Goal: Task Accomplishment & Management: Manage account settings

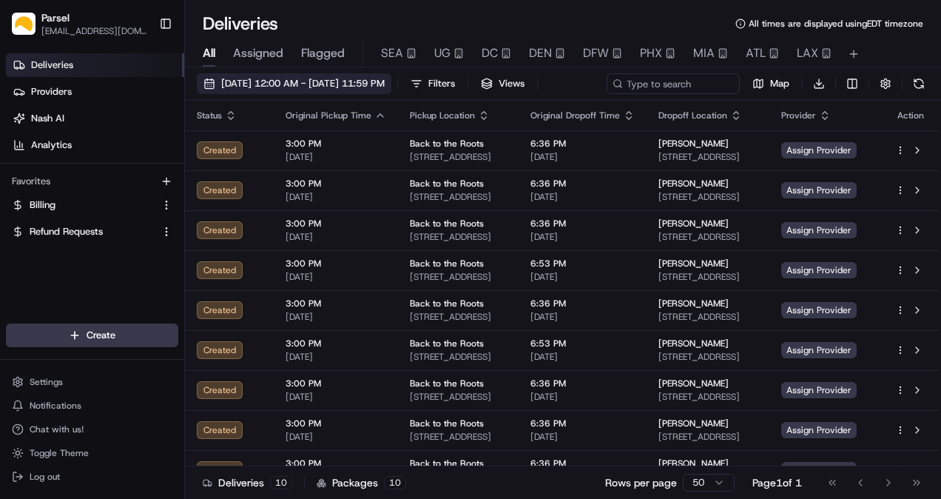
click at [252, 81] on span "[DATE] 12:00 AM - [DATE] 11:59 PM" at bounding box center [303, 83] width 164 height 13
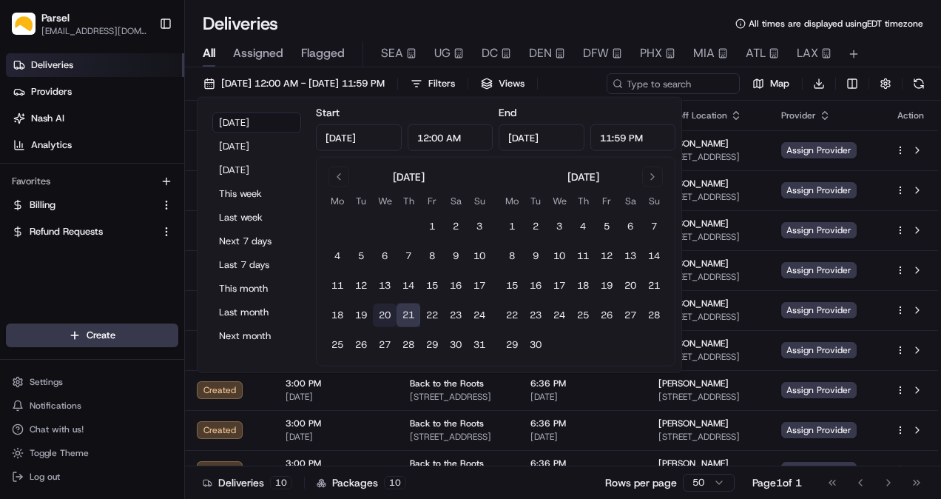
click at [383, 314] on button "20" at bounding box center [385, 315] width 24 height 24
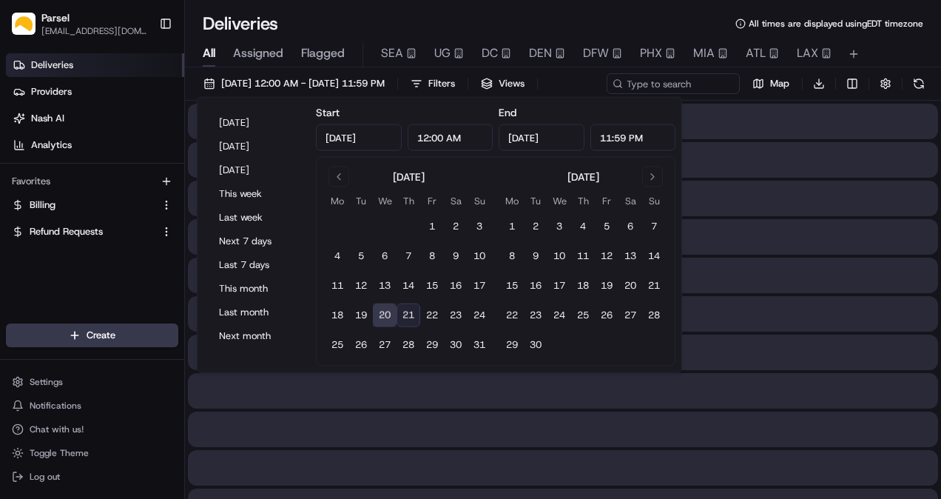
type input "[DATE]"
click at [383, 314] on button "20" at bounding box center [385, 315] width 24 height 24
click at [321, 15] on div "Deliveries All times are displayed using EDT timezone" at bounding box center [563, 24] width 756 height 24
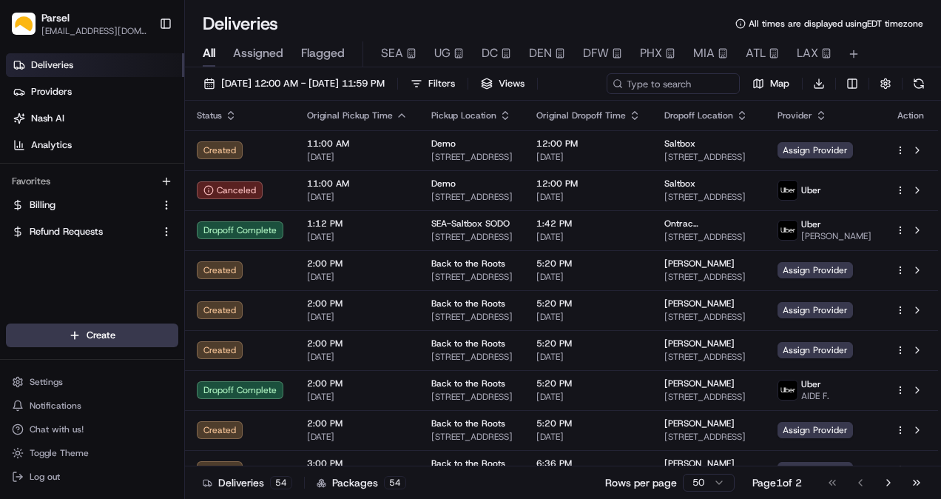
drag, startPoint x: 173, startPoint y: 21, endPoint x: 209, endPoint y: 42, distance: 41.5
click at [172, 21] on button "Toggle Sidebar" at bounding box center [165, 23] width 25 height 25
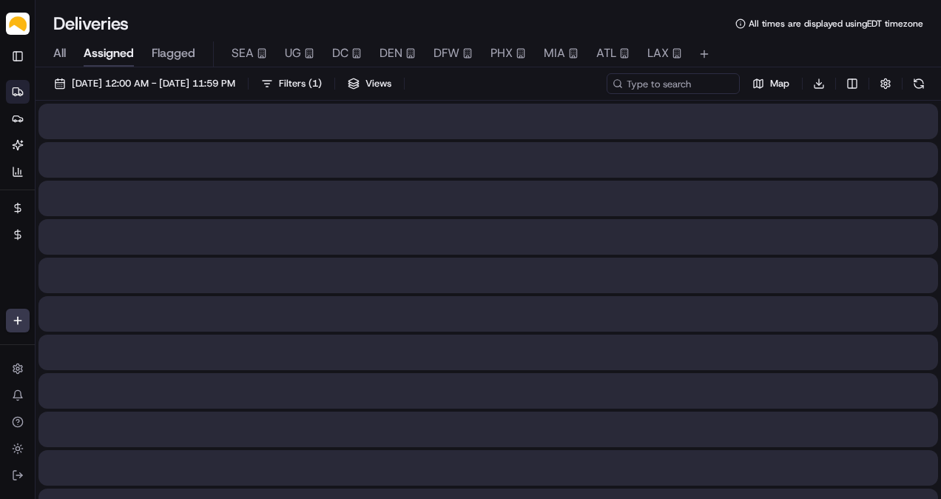
click at [124, 50] on span "Assigned" at bounding box center [109, 53] width 50 height 18
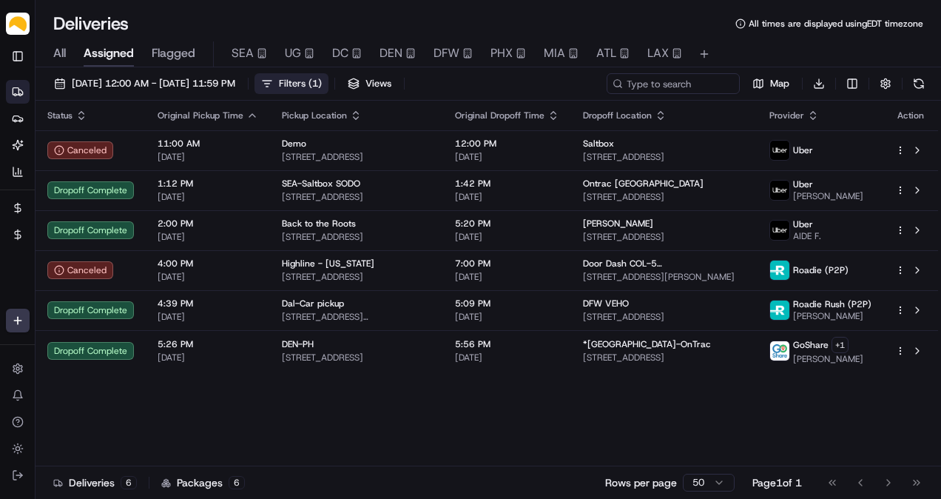
click at [315, 81] on button "Filters ( 1 )" at bounding box center [292, 83] width 74 height 21
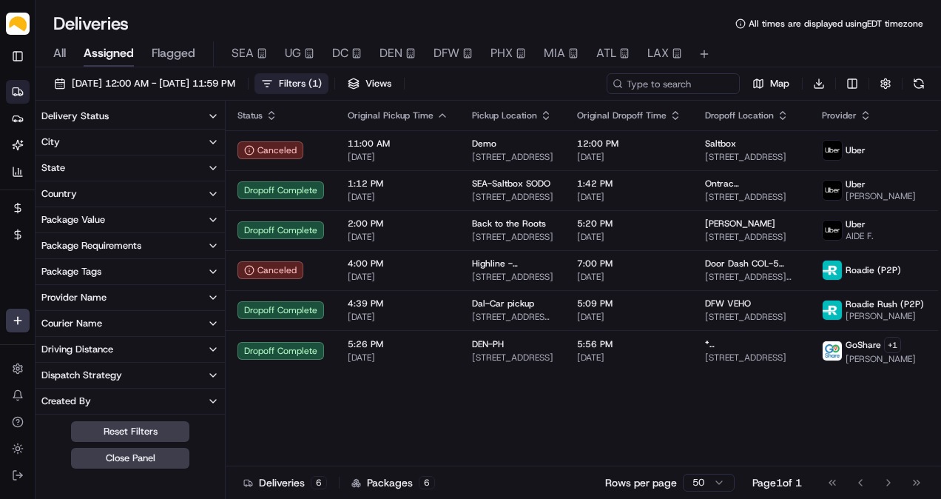
click at [160, 118] on button "Delivery Status" at bounding box center [130, 116] width 189 height 25
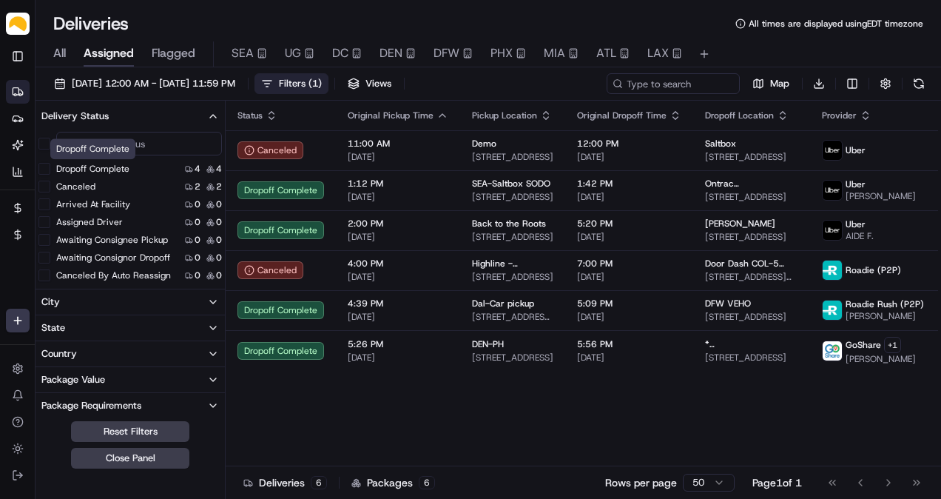
click at [47, 169] on button "Dropoff Complete" at bounding box center [44, 169] width 12 height 12
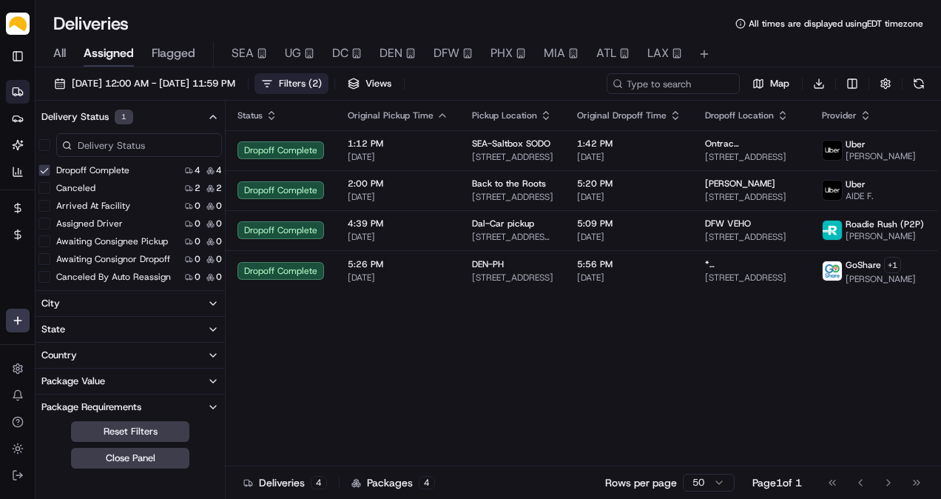
click at [212, 117] on icon "button" at bounding box center [213, 117] width 12 height 12
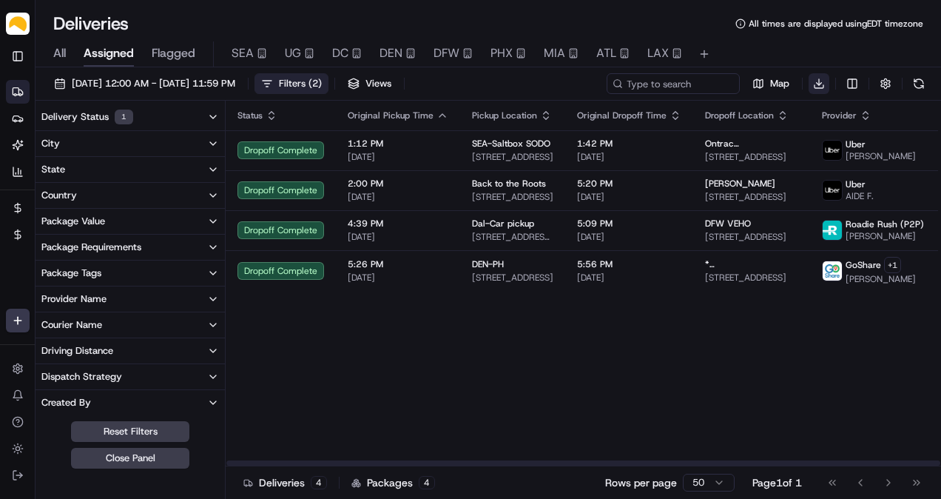
click at [817, 83] on html "Parsel [EMAIL_ADDRESS][PERSON_NAME][DOMAIN_NAME] Toggle Sidebar Deliveries Prov…" at bounding box center [470, 249] width 941 height 499
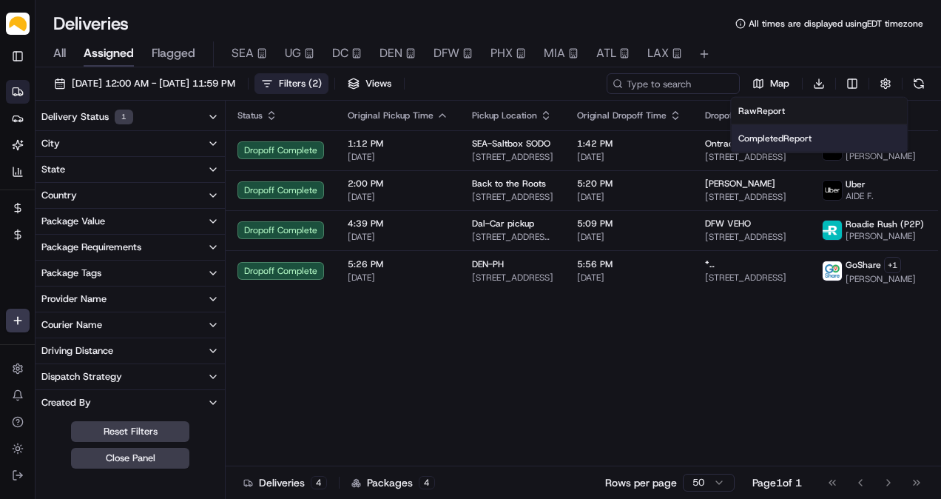
click at [804, 132] on span "Completed Report" at bounding box center [775, 138] width 73 height 12
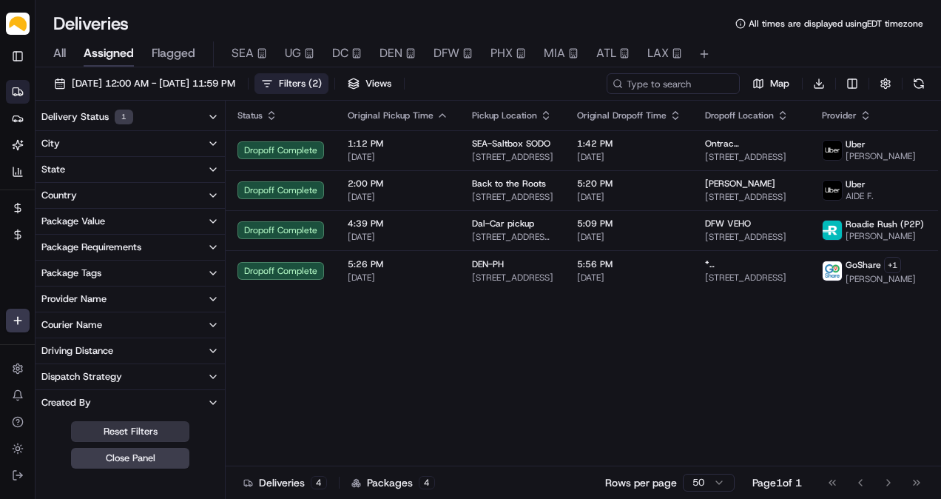
click at [175, 434] on button "Reset Filters" at bounding box center [130, 431] width 118 height 21
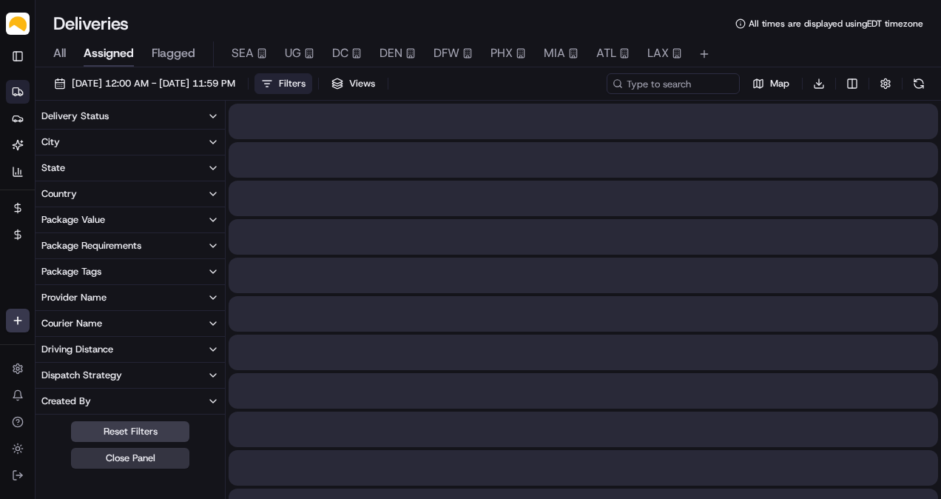
click at [172, 453] on button "Close Panel" at bounding box center [130, 458] width 118 height 21
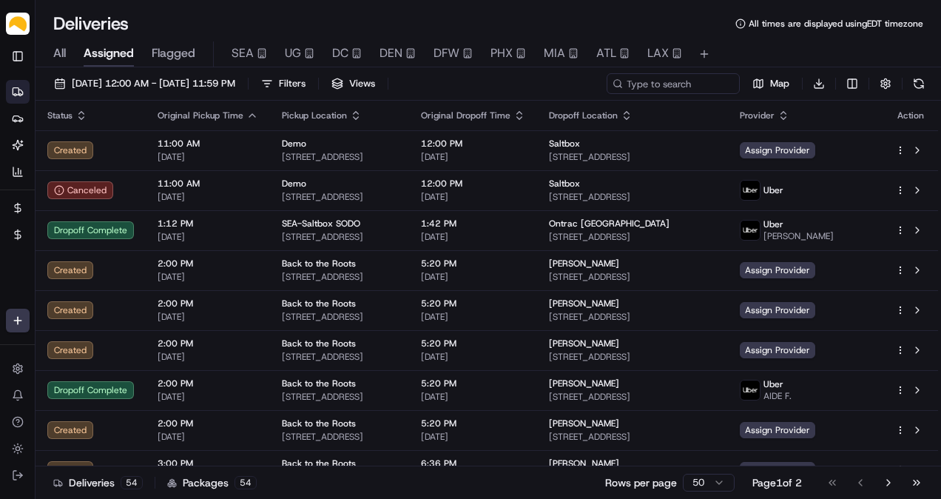
click at [69, 47] on div "All Assigned Flagged SEA UG DC DEN DFW PHX MIA ATL LAX" at bounding box center [489, 54] width 906 height 26
click at [61, 47] on span "All" at bounding box center [59, 53] width 13 height 18
click at [104, 53] on span "Assigned" at bounding box center [109, 53] width 50 height 18
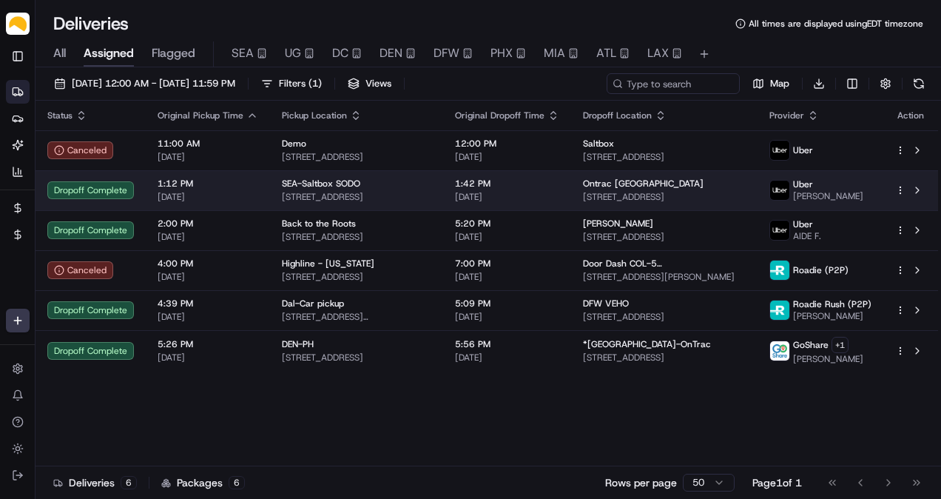
click at [604, 185] on span "Ontrac [GEOGRAPHIC_DATA]" at bounding box center [643, 184] width 121 height 12
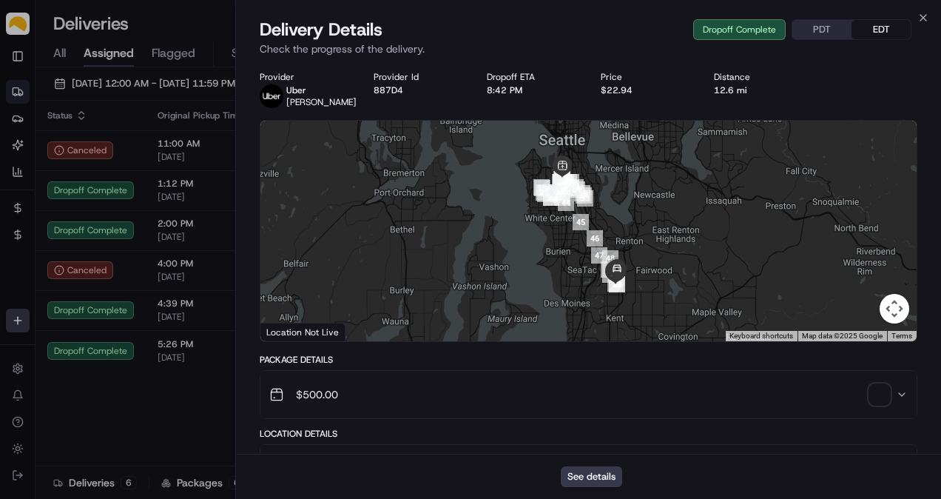
click at [881, 397] on span "button" at bounding box center [880, 394] width 21 height 21
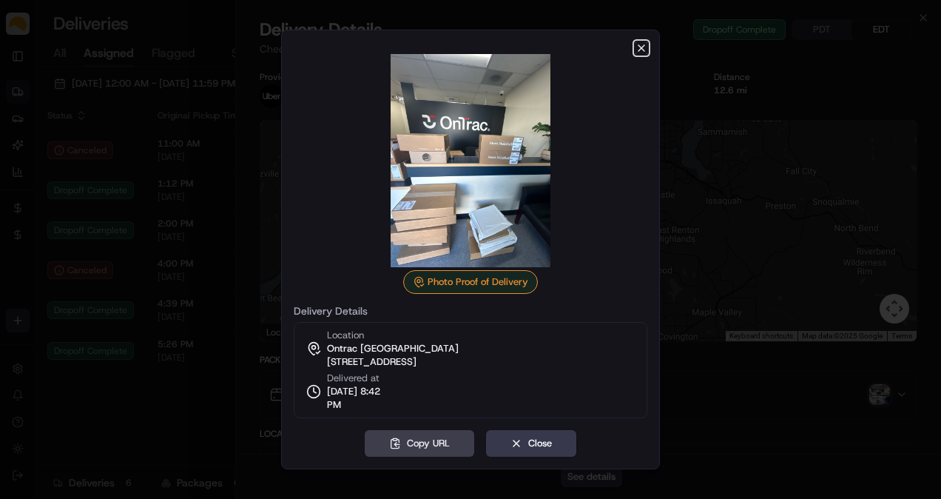
click at [644, 46] on icon "button" at bounding box center [642, 48] width 6 height 6
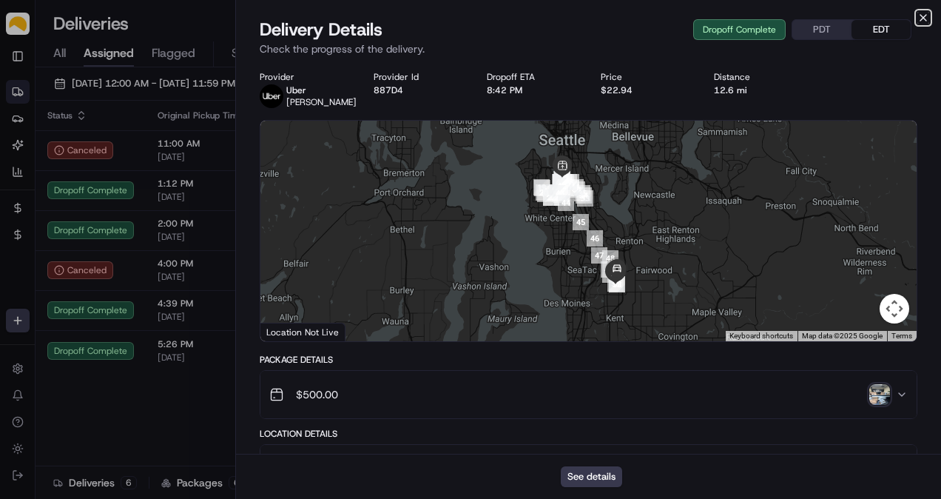
click at [922, 19] on icon "button" at bounding box center [924, 18] width 6 height 6
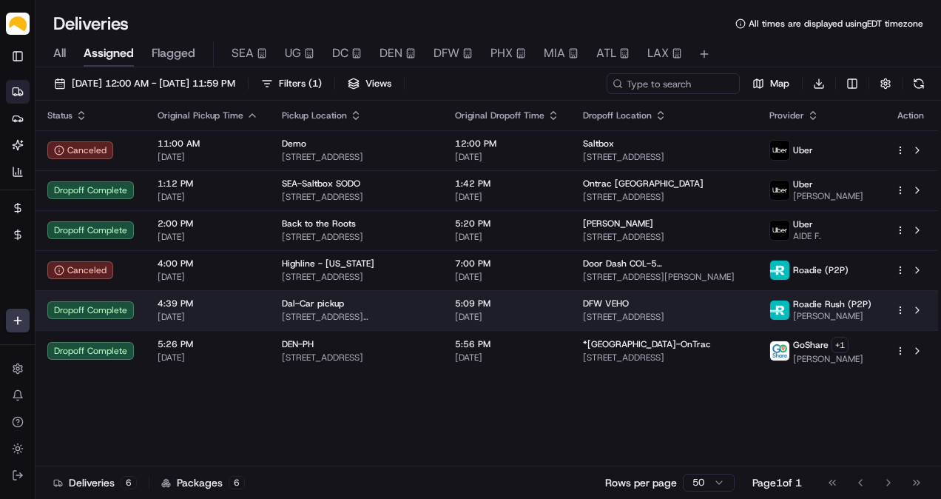
click at [625, 305] on span "DFW VEHO" at bounding box center [606, 303] width 46 height 12
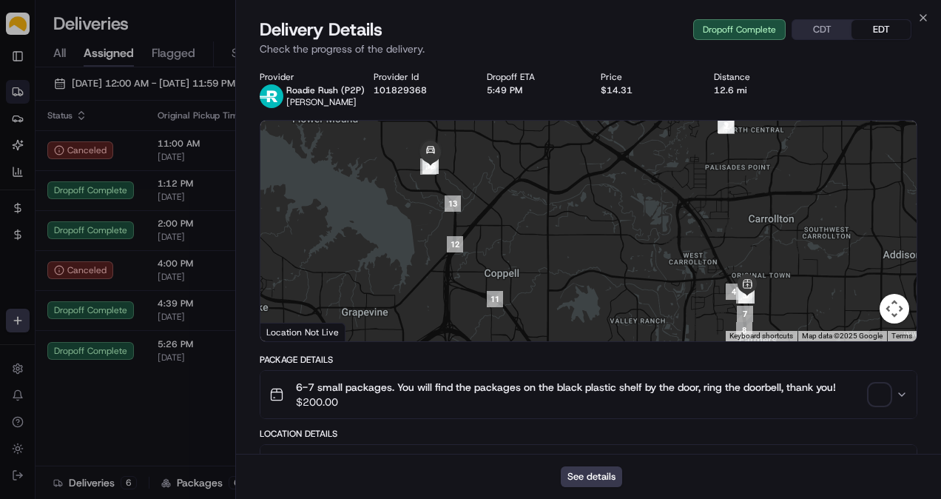
click at [878, 386] on span "button" at bounding box center [880, 394] width 21 height 21
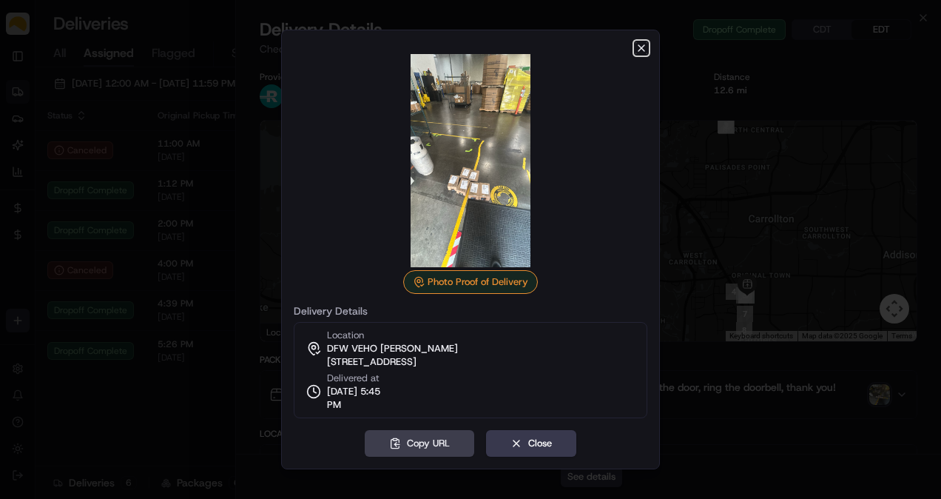
click at [642, 50] on icon "button" at bounding box center [642, 48] width 12 height 12
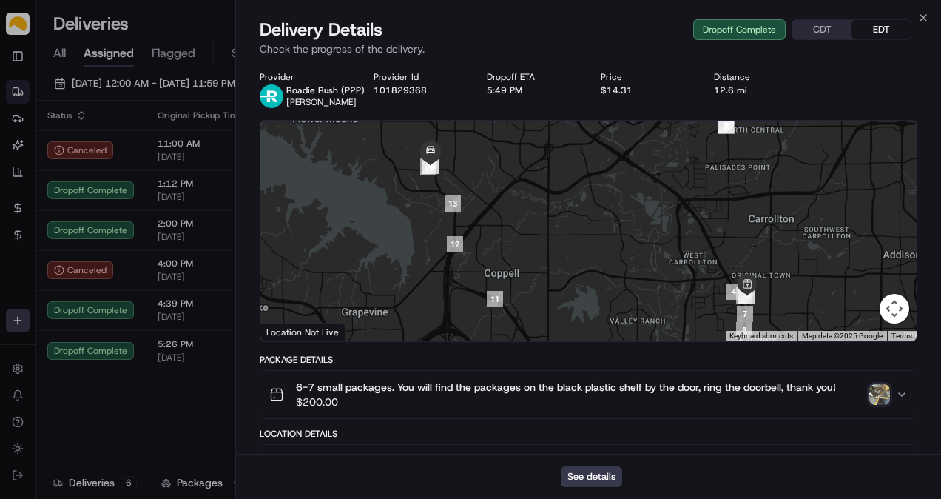
click at [916, 16] on div "Close Delivery Details Dropoff Complete CDT EDT Check the progress of the deliv…" at bounding box center [588, 249] width 706 height 499
click at [918, 16] on icon "button" at bounding box center [924, 18] width 12 height 12
